Goal: Task Accomplishment & Management: Complete application form

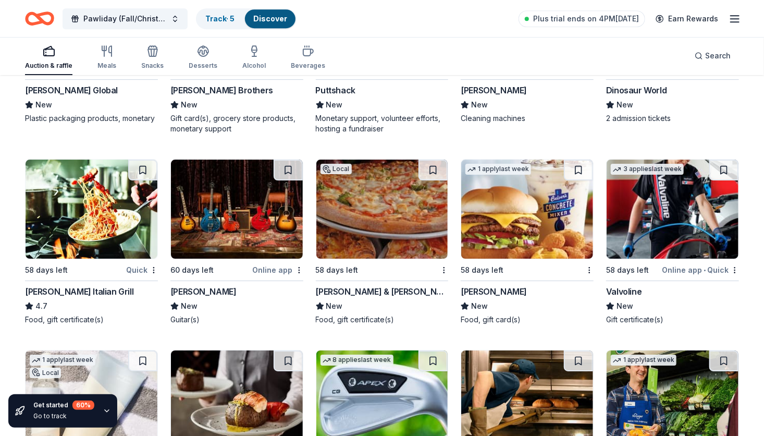
scroll to position [5446, 0]
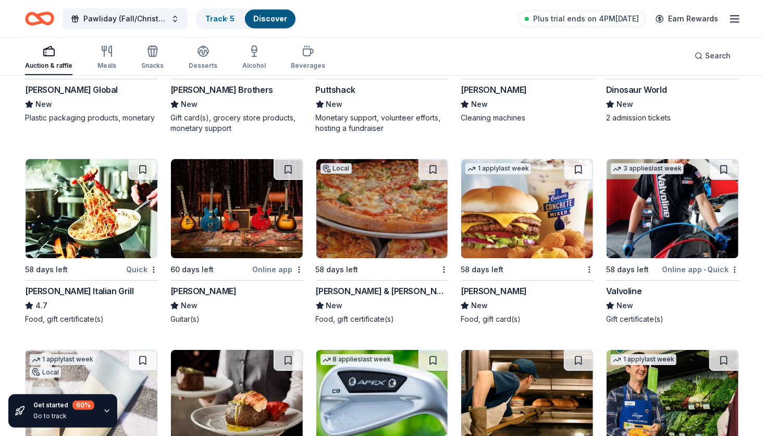
click at [282, 267] on div "Online app" at bounding box center [278, 269] width 51 height 13
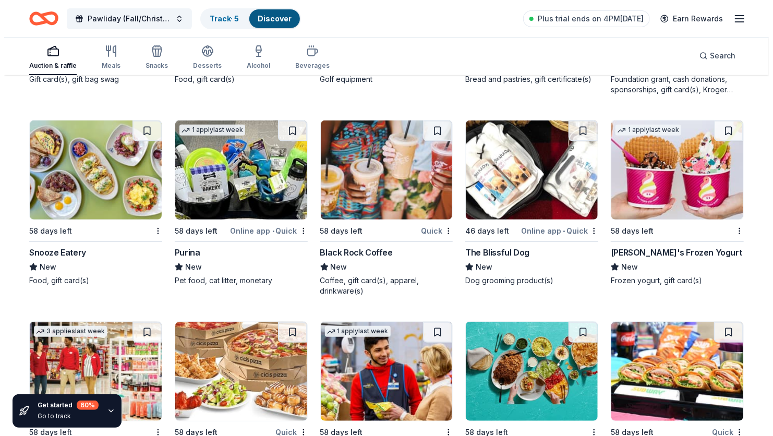
scroll to position [5878, 0]
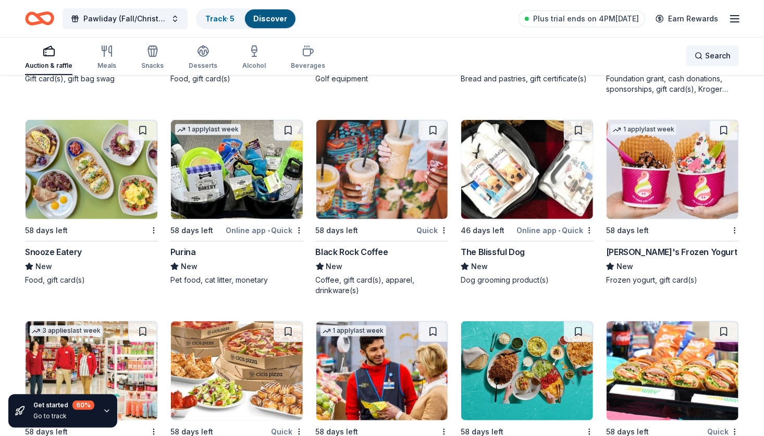
click at [718, 58] on span "Search" at bounding box center [718, 56] width 26 height 13
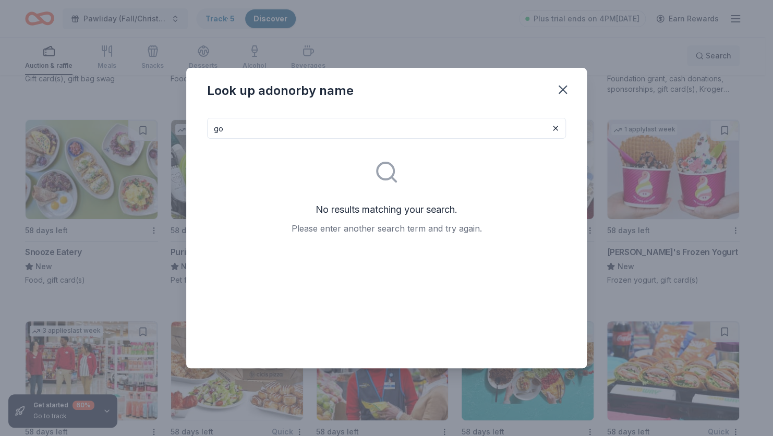
type input "g"
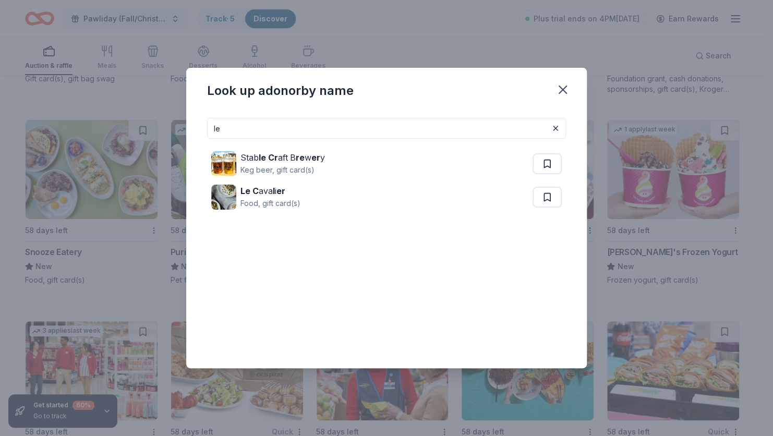
type input "l"
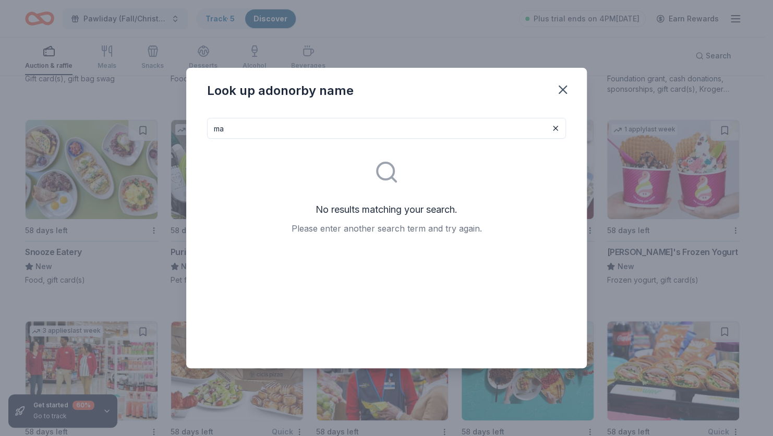
type input "m"
type input "d"
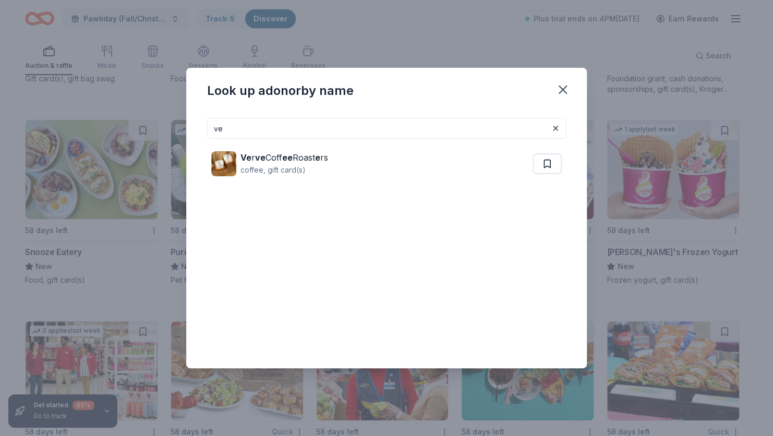
type input "v"
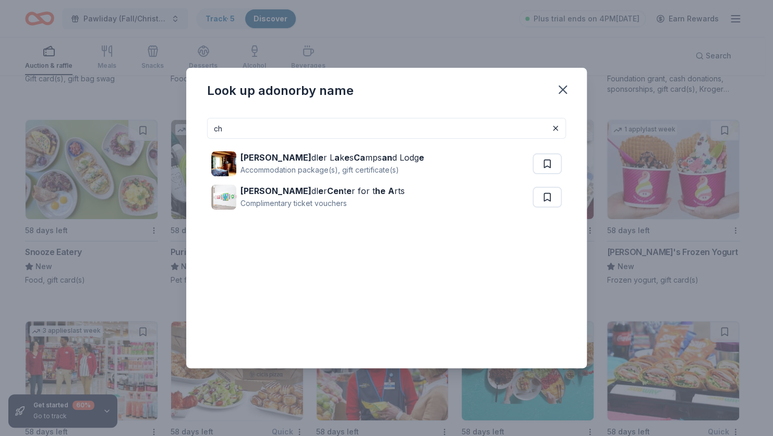
type input "c"
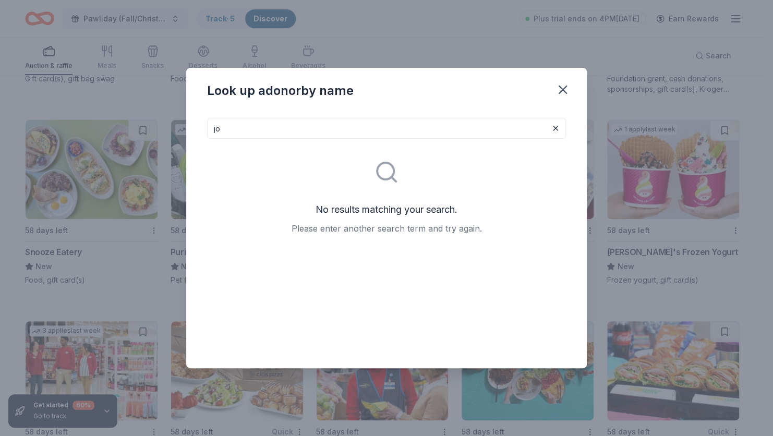
type input "j"
type input "l"
type input "r"
type input "a"
type input "v"
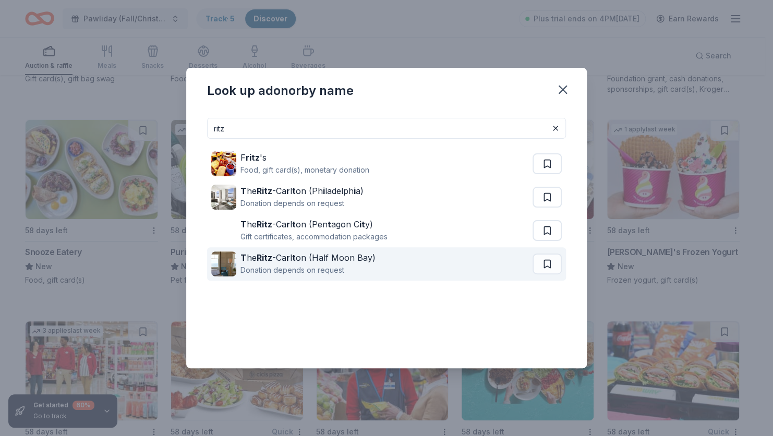
click at [279, 263] on div "T he Ritz -Ca r l t on (Half Moon Bay)" at bounding box center [307, 257] width 135 height 13
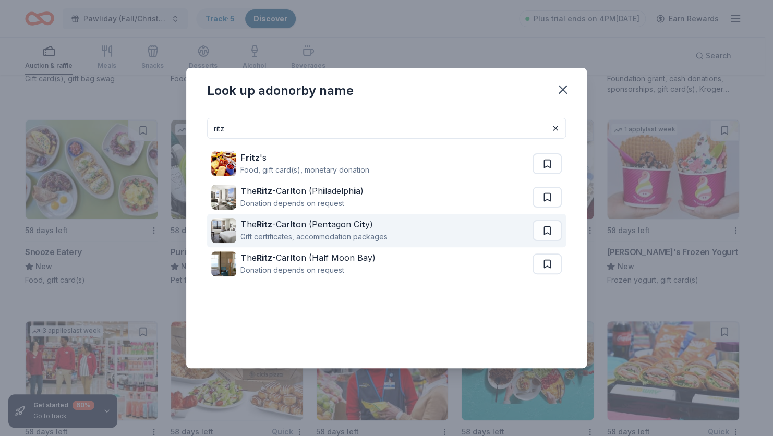
click at [318, 231] on div "Gift certificates, accommodation packages" at bounding box center [313, 236] width 147 height 13
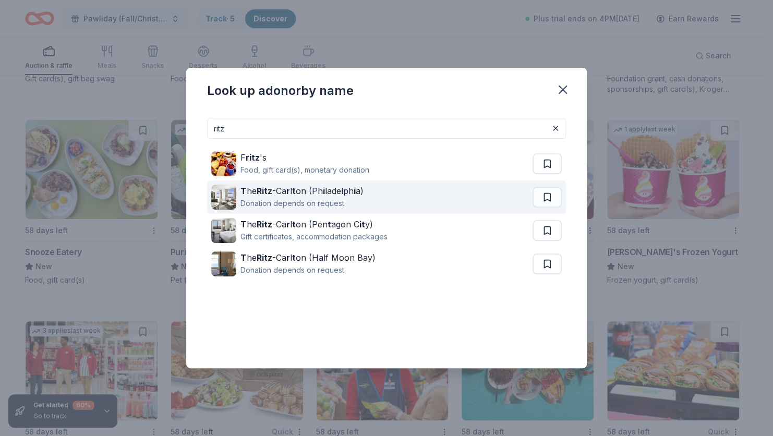
click at [288, 202] on div "Donation depends on request" at bounding box center [301, 203] width 123 height 13
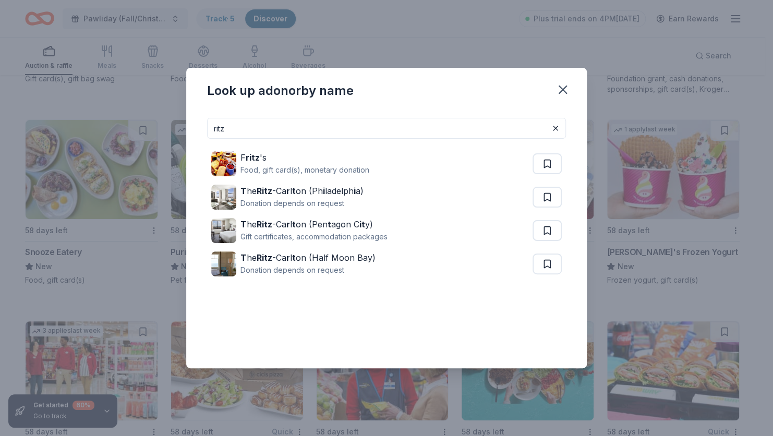
click at [227, 124] on input "ritz" at bounding box center [386, 128] width 359 height 21
type input "r"
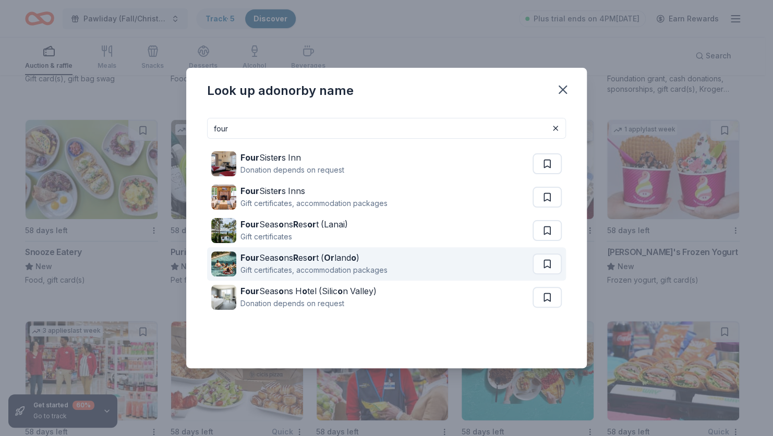
type input "four"
click at [323, 265] on div "Gift certificates, accommodation packages" at bounding box center [313, 270] width 147 height 13
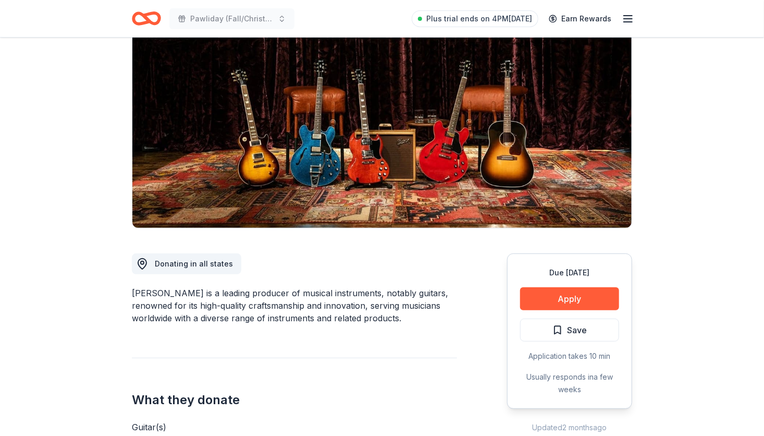
scroll to position [90, 0]
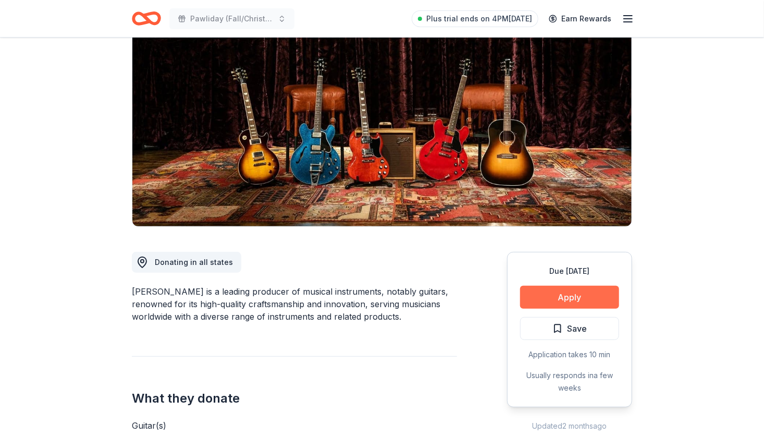
click at [588, 296] on button "Apply" at bounding box center [569, 297] width 99 height 23
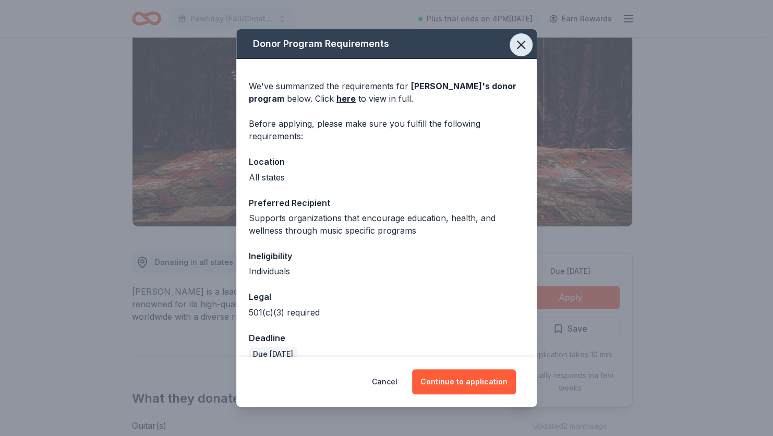
click at [514, 42] on icon "button" at bounding box center [521, 45] width 15 height 15
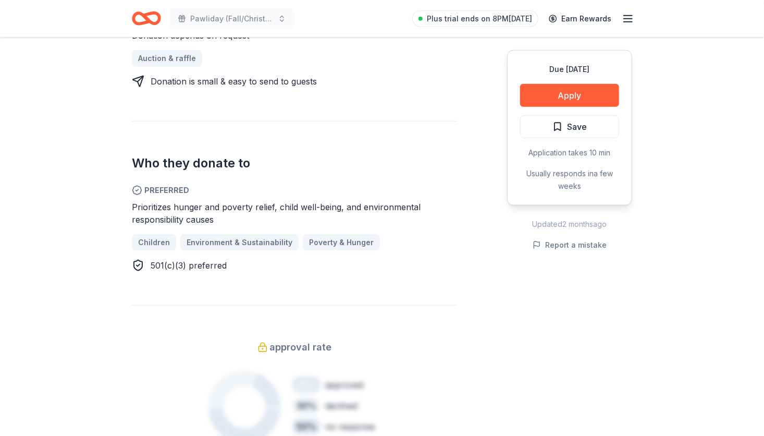
scroll to position [469, 0]
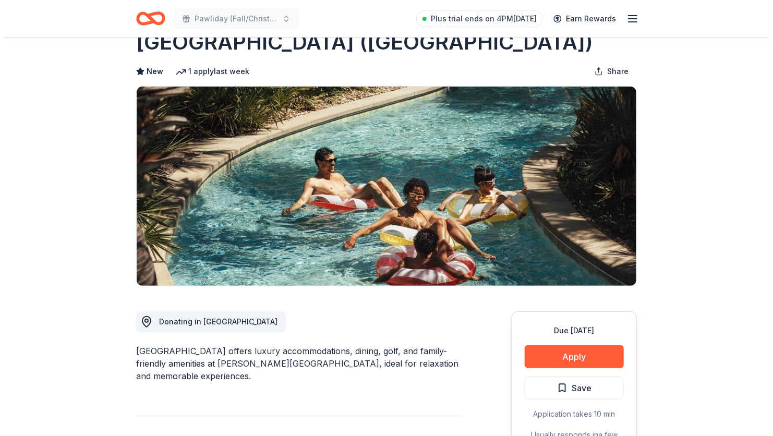
scroll to position [56, 0]
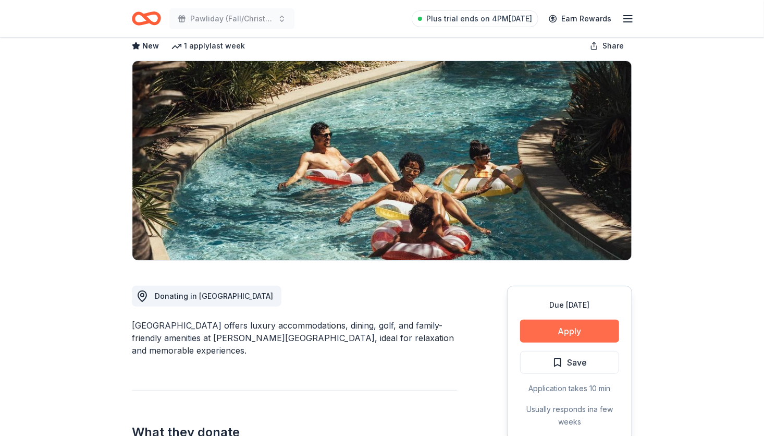
click at [594, 326] on button "Apply" at bounding box center [569, 331] width 99 height 23
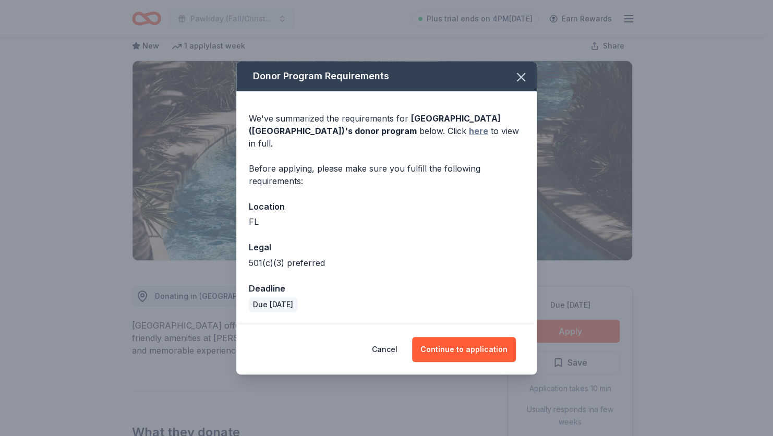
click at [469, 137] on link "here" at bounding box center [478, 131] width 19 height 13
click at [466, 343] on button "Continue to application" at bounding box center [464, 349] width 104 height 25
